Goal: Task Accomplishment & Management: Use online tool/utility

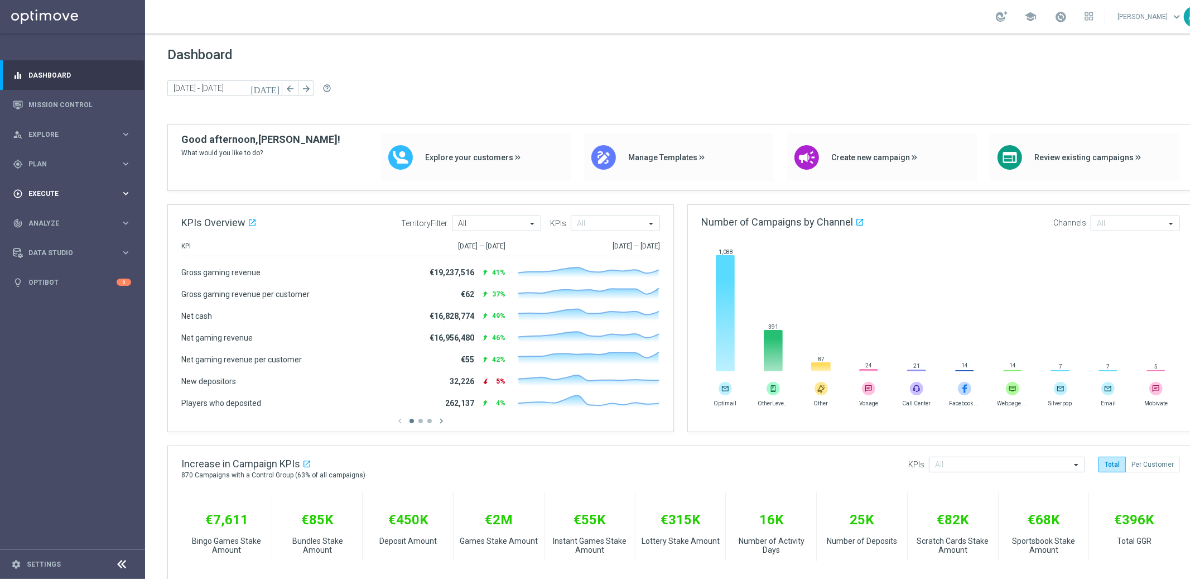
click at [70, 197] on div "play_circle_outline Execute" at bounding box center [67, 194] width 108 height 10
click at [54, 215] on link "Campaign Builder" at bounding box center [72, 216] width 87 height 9
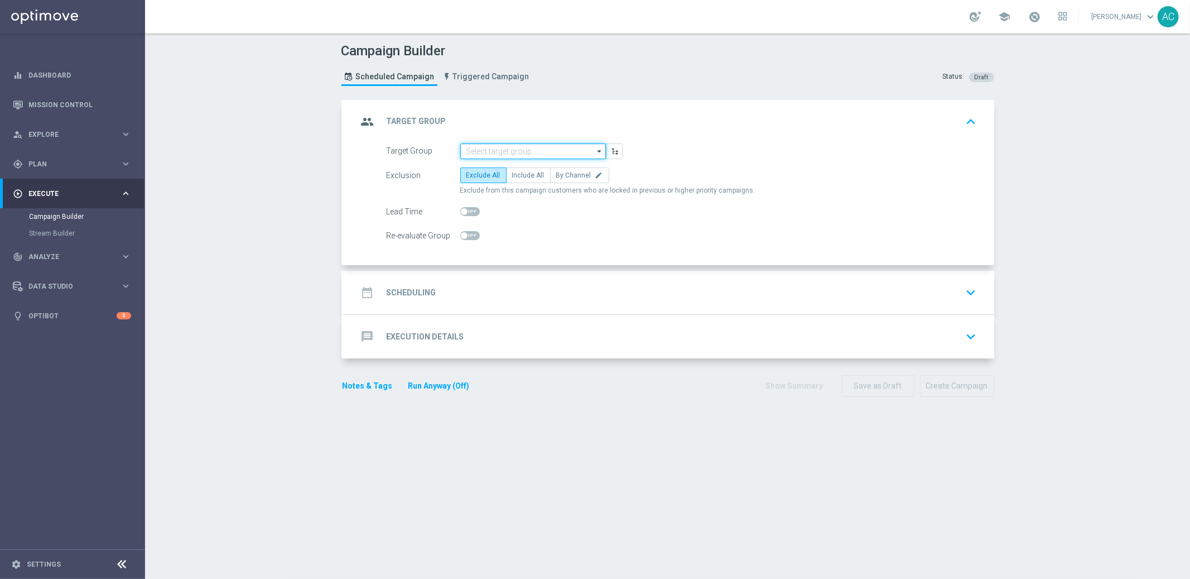
click at [490, 146] on input at bounding box center [533, 151] width 146 height 16
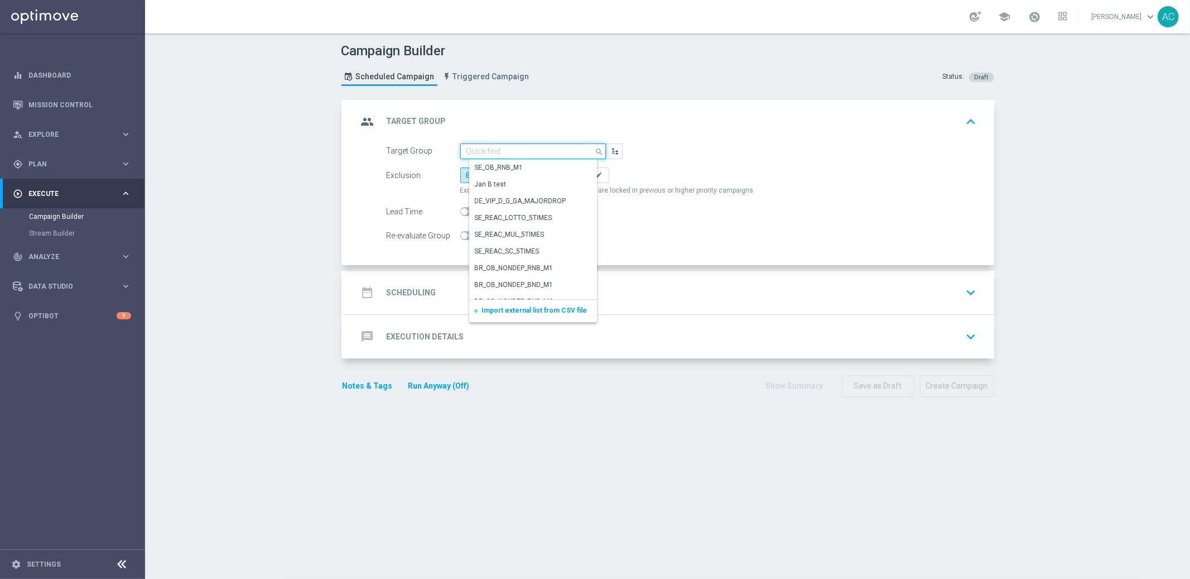
paste input "BR_LOT__ACTIVE_LOTTO__ALL_EMA_TAC_LT_TG"
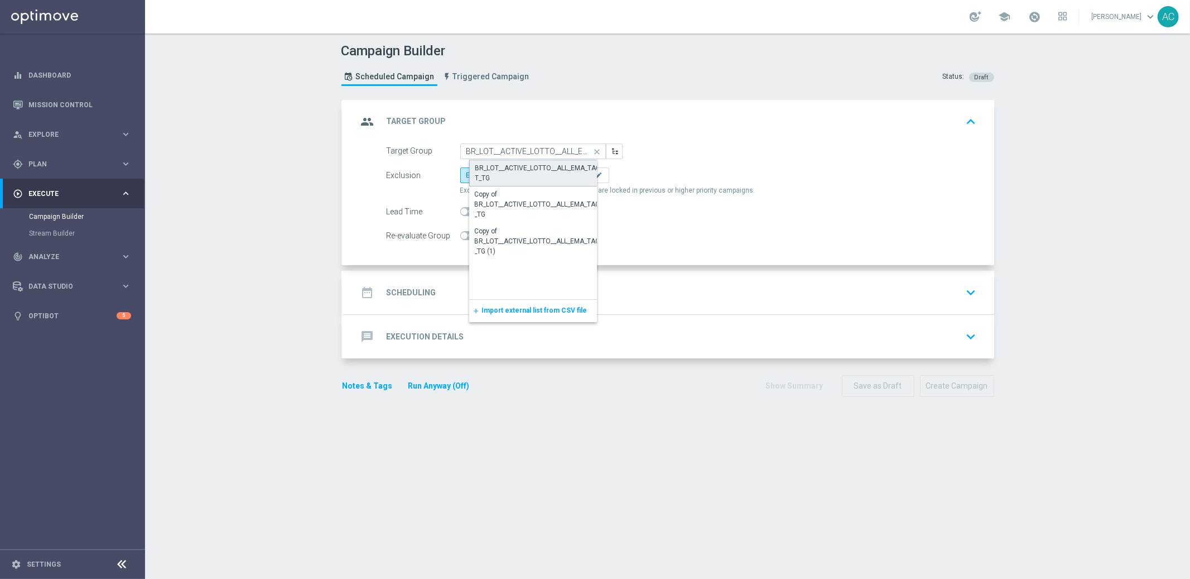
click at [517, 166] on div "BR_LOT__ACTIVE_LOTTO__ALL_EMA_TAC_LT_TG" at bounding box center [542, 173] width 134 height 20
type input "BR_LOT__ACTIVE_LOTTO__ALL_EMA_TAC_LT_TG"
